Goal: Transaction & Acquisition: Book appointment/travel/reservation

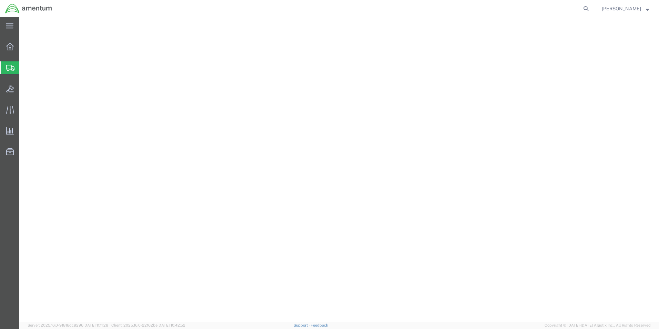
select select "49931"
select select "FL"
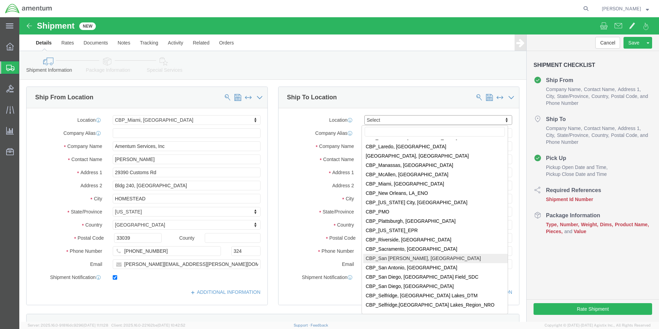
scroll to position [1447, 0]
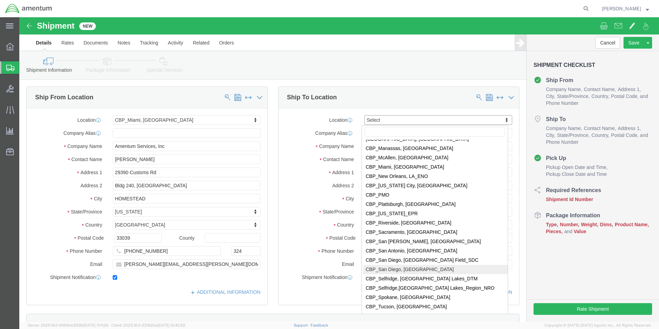
select select "49946"
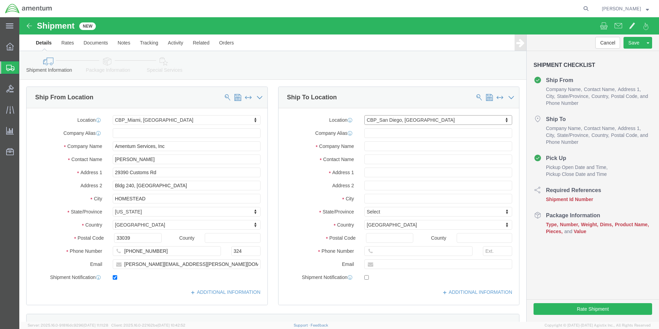
select select "CA"
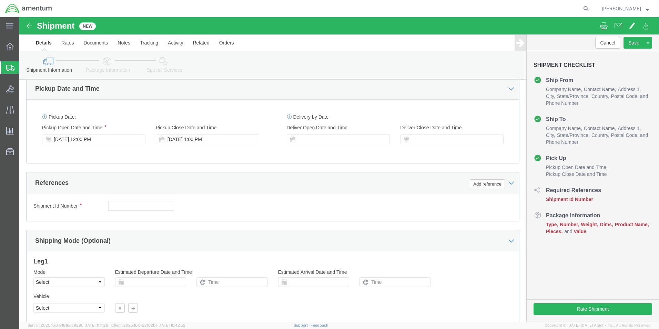
scroll to position [276, 0]
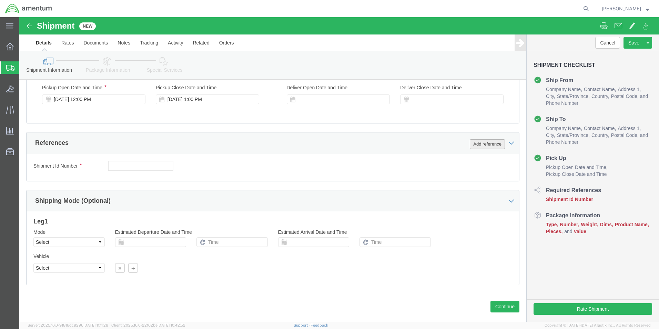
click button "Add reference"
click select "Select Account Type Activity ID Airline Appointment Number ASN Batch Request # …"
select select "DEPT"
click select "Select Account Type Activity ID Airline Appointment Number ASN Batch Request # …"
click input "text"
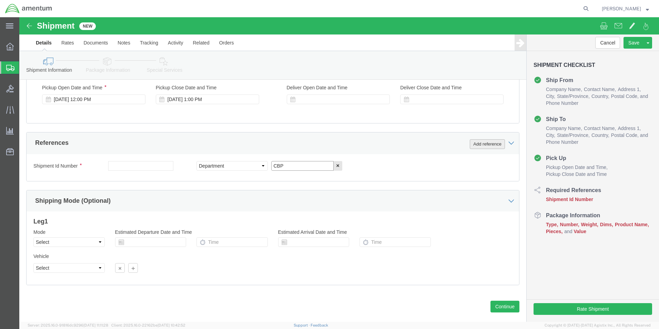
type input "CBP"
click button "Add reference"
click select "Select Account Type Activity ID Airline Appointment Number ASN Batch Request # …"
select select "CUSTREF"
click select "Select Account Type Activity ID Airline Appointment Number ASN Batch Request # …"
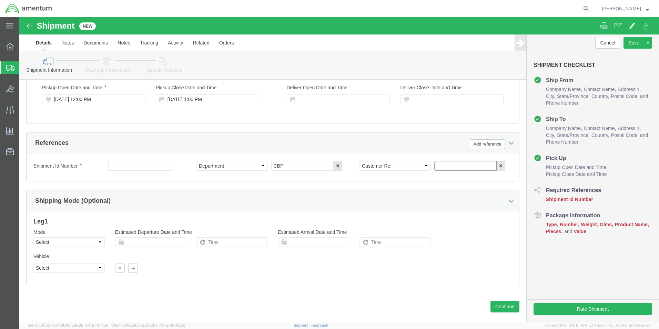
click input "text"
type input "SOLANOID USAGE #323490"
click button "Add reference"
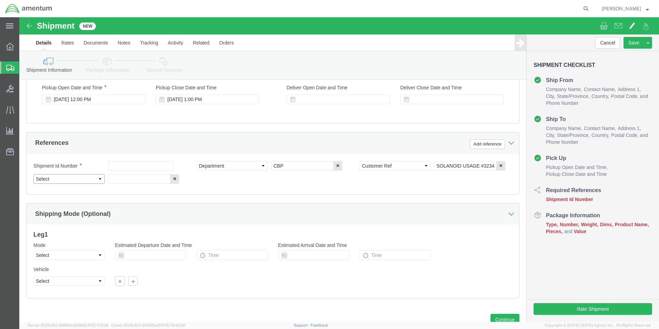
click select "Select Account Type Activity ID Airline Appointment Number ASN Batch Request # …"
select select "PROJNUM"
click select "Select Account Type Activity ID Airline Appointment Number ASN Batch Request # …"
click input "text"
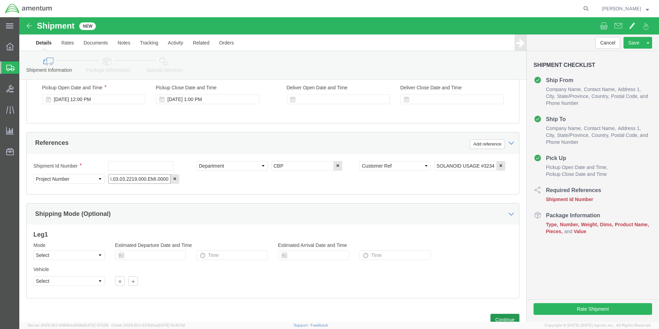
type input "6118.03.03.2219.000.EMI.0000"
click button "Continue"
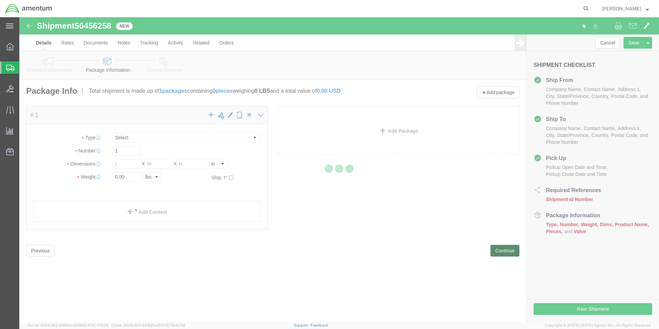
select select "CBOX"
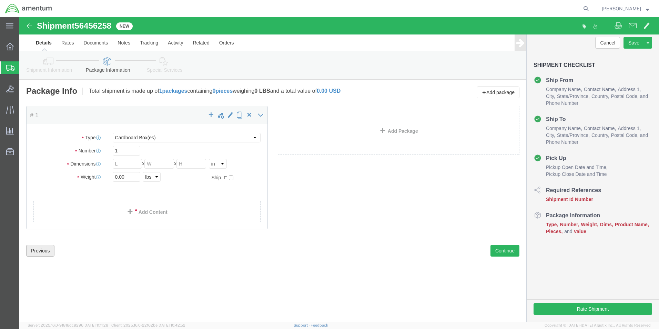
click button "Previous"
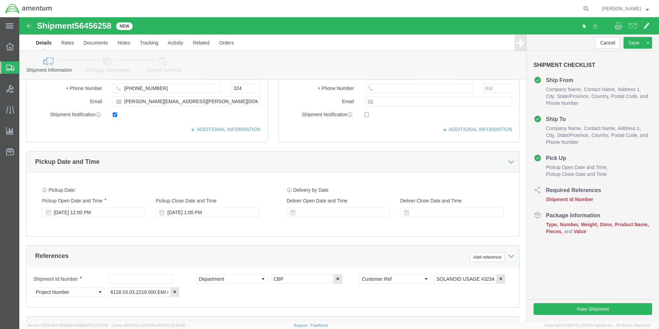
scroll to position [207, 0]
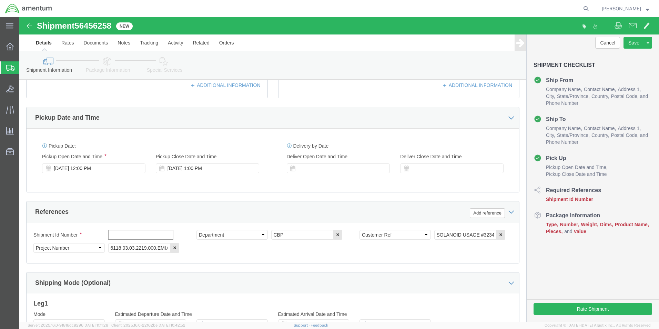
click input "text"
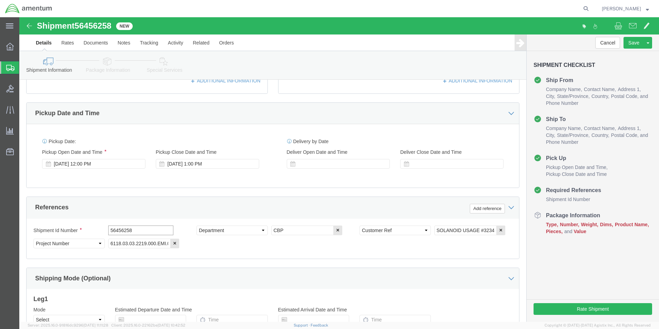
scroll to position [276, 0]
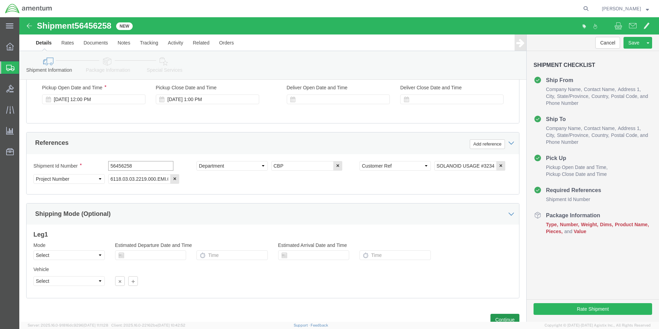
type input "56456258"
click button "Continue"
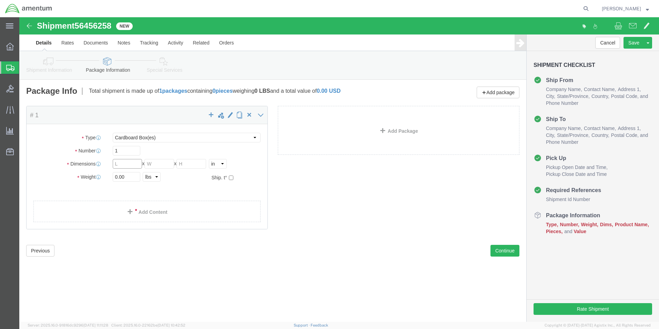
click input "text"
type input "8"
click input "text"
type input "5"
click input "text"
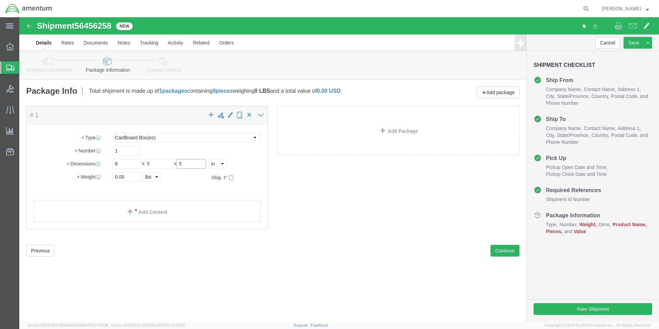
type input "5"
click input "0.00"
type input "2.00"
click span
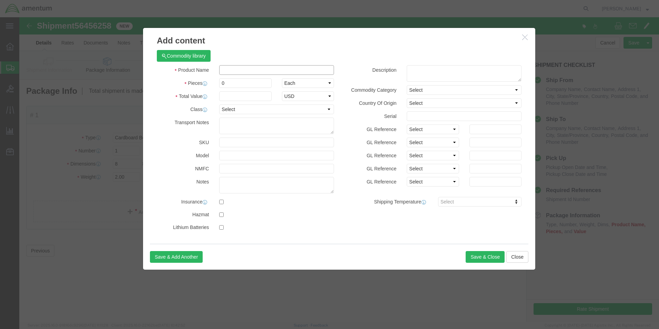
click input "text"
type input "SOLANOID"
click input "0"
type input "1"
drag, startPoint x: 208, startPoint y: 79, endPoint x: 202, endPoint y: 76, distance: 6.2
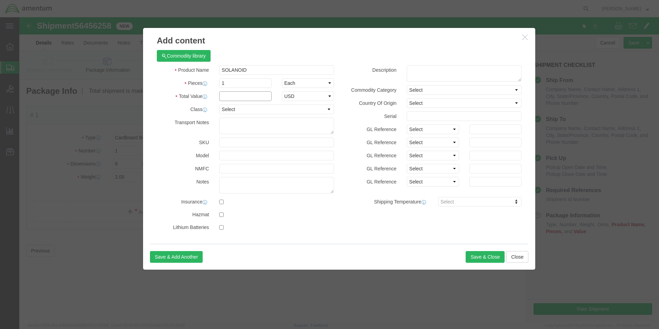
click input "text"
type input "1000.00"
click button "Save & Close"
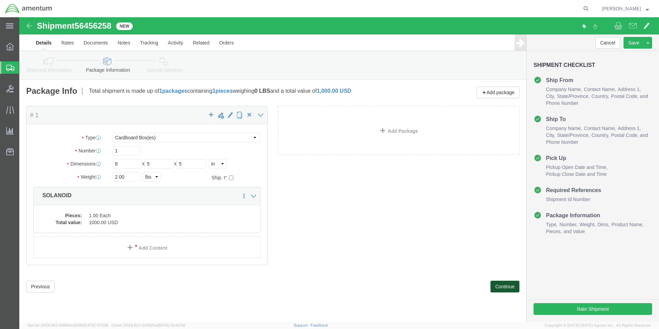
click button "Continue"
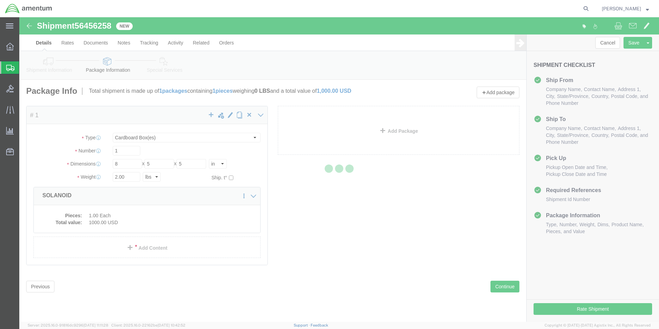
select select
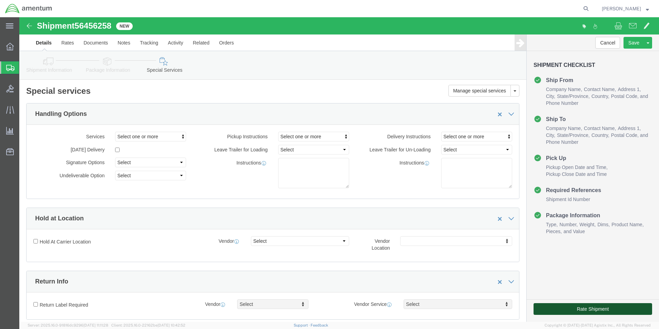
click button "Rate Shipment"
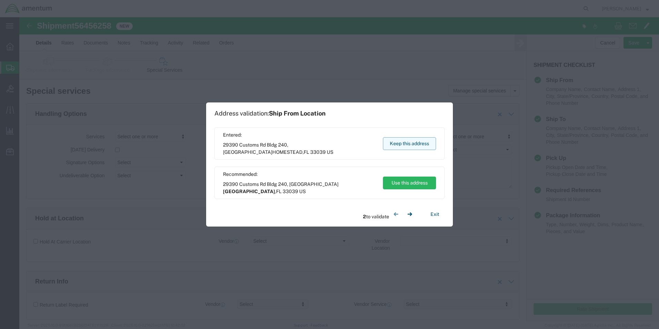
click at [398, 143] on button "Keep this address" at bounding box center [409, 143] width 53 height 13
click at [407, 142] on button "Keep this address" at bounding box center [409, 143] width 53 height 13
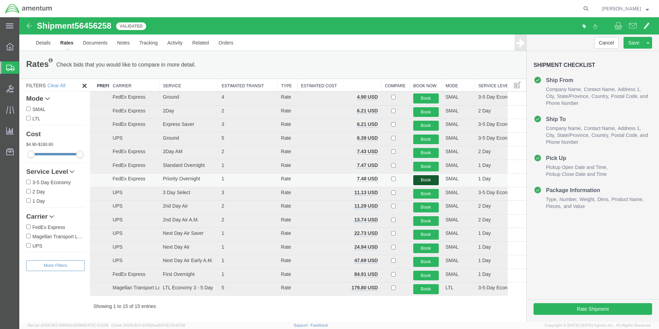
click at [421, 179] on button "Book" at bounding box center [425, 180] width 25 height 10
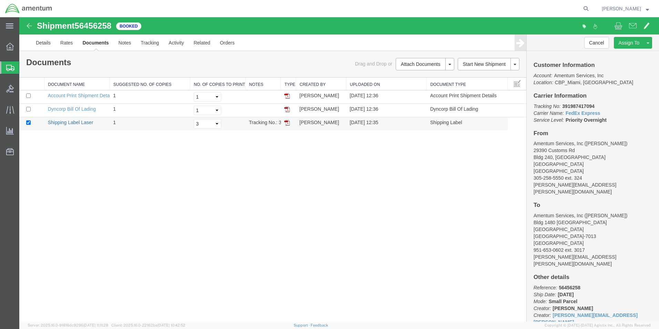
click at [53, 122] on link "Shipping Label Laser" at bounding box center [70, 123] width 45 height 6
